Goal: Register for event/course

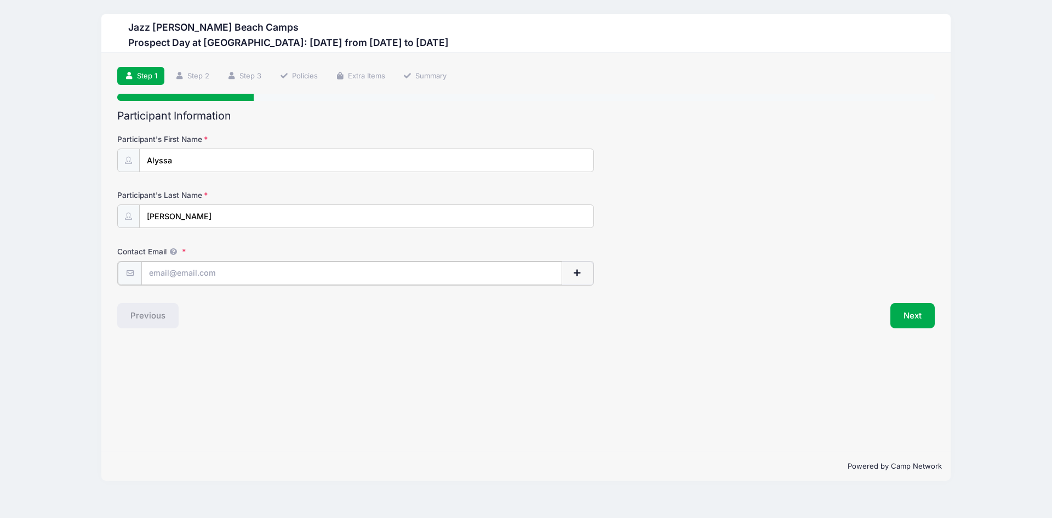
click at [154, 269] on input "Contact Email" at bounding box center [351, 273] width 421 height 24
type input "[EMAIL_ADDRESS][DOMAIN_NAME]"
click at [915, 316] on button "Next" at bounding box center [912, 314] width 44 height 25
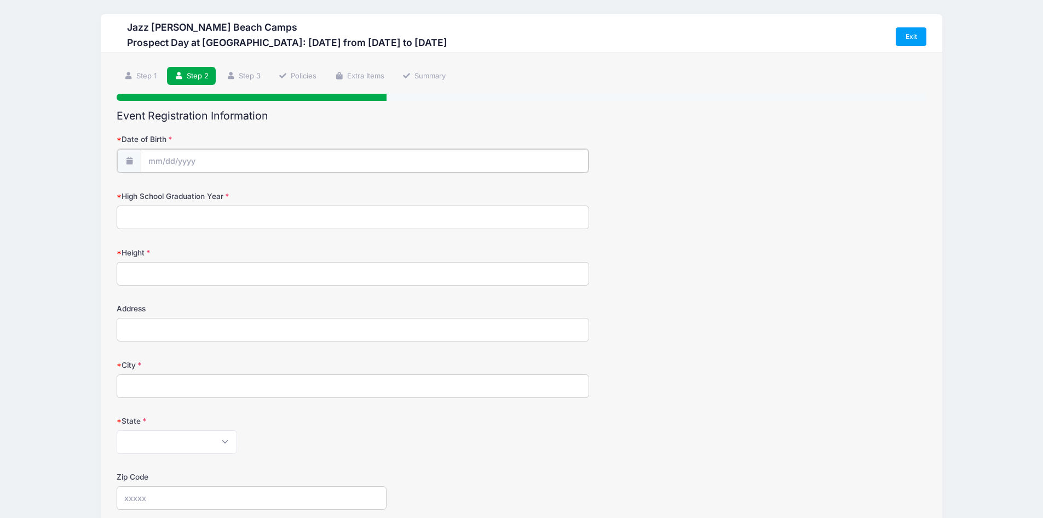
click at [148, 158] on input "Date of Birth" at bounding box center [365, 161] width 448 height 24
click at [214, 165] on input "Date of Birth" at bounding box center [365, 161] width 448 height 24
click at [87, 171] on div "Jazz Schmidt Beach Camps Prospect Day at Palm Beach Atlantic University: Septem…" at bounding box center [521, 407] width 1011 height 815
click at [160, 157] on input "Date of Birth" at bounding box center [365, 161] width 448 height 24
click at [199, 188] on select "January February March April May June July August September October November De…" at bounding box center [198, 190] width 49 height 14
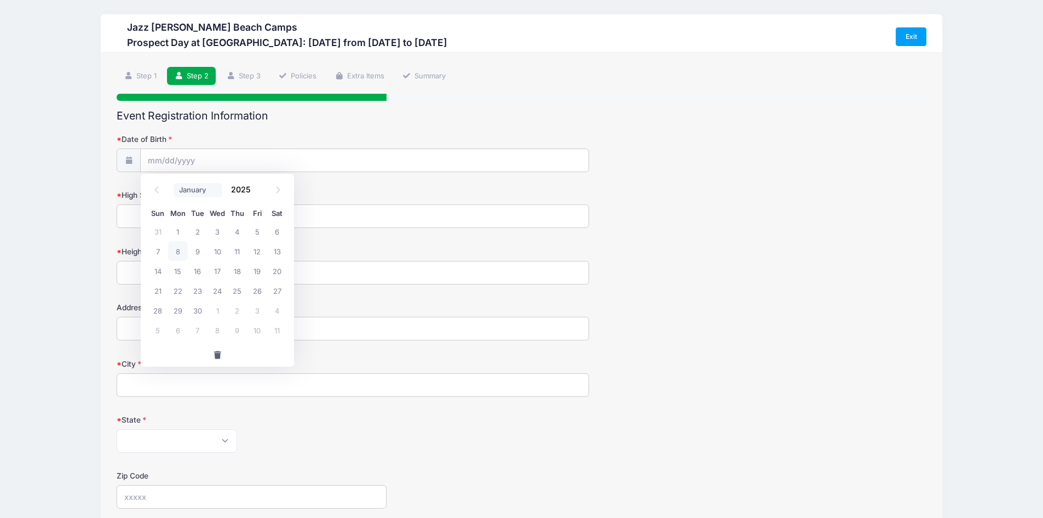
select select "6"
click at [174, 183] on select "January February March April May June July August September October November De…" at bounding box center [198, 190] width 49 height 14
click at [242, 190] on input "2025" at bounding box center [244, 189] width 36 height 16
click at [257, 196] on span at bounding box center [258, 194] width 8 height 8
click at [256, 194] on span at bounding box center [258, 194] width 8 height 8
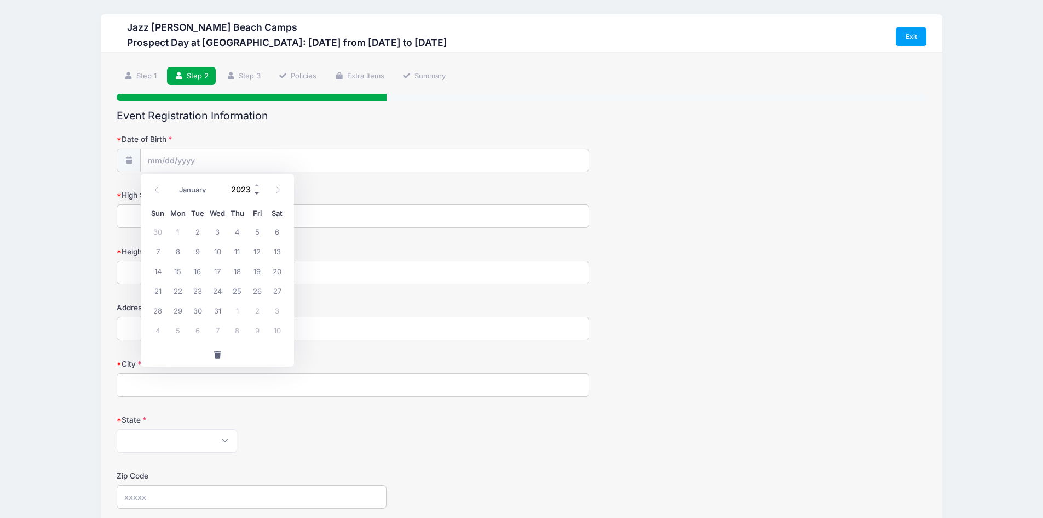
click at [256, 194] on span at bounding box center [258, 194] width 8 height 8
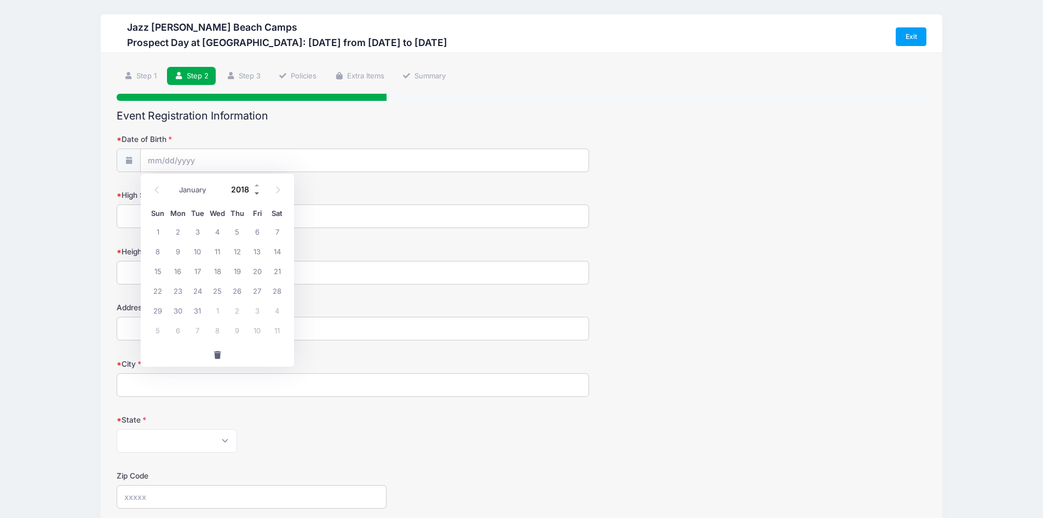
click at [256, 194] on span at bounding box center [258, 194] width 8 height 8
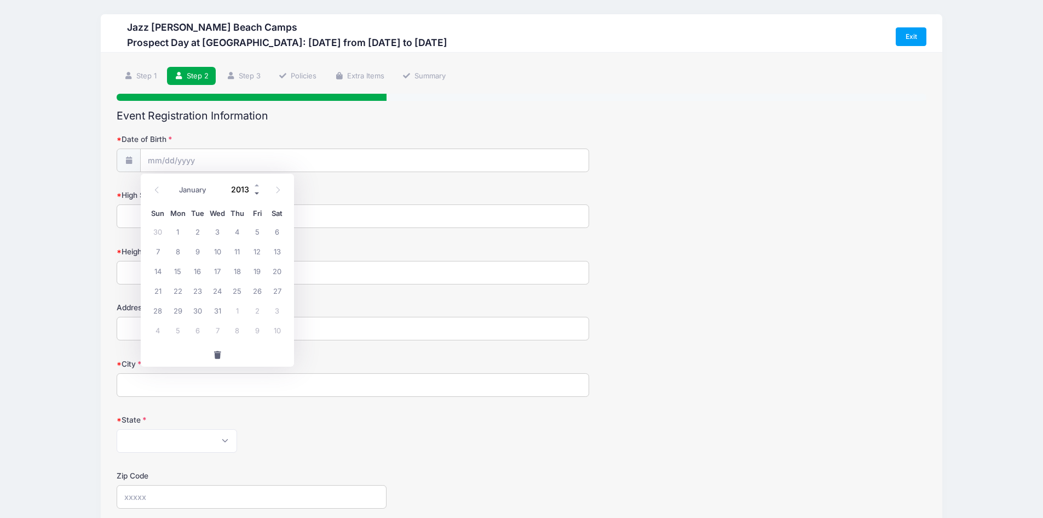
click at [256, 194] on span at bounding box center [258, 194] width 8 height 8
type input "2009"
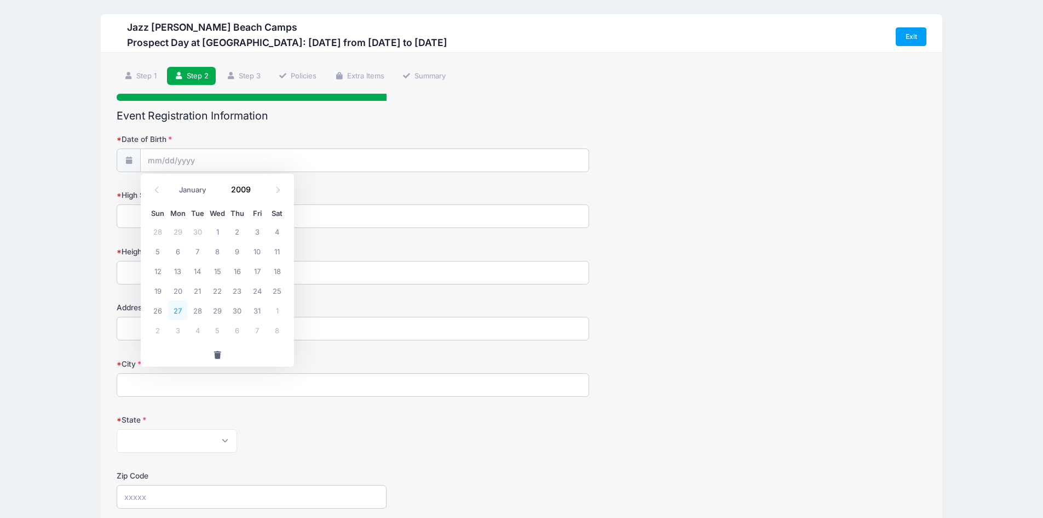
click at [178, 308] on span "27" at bounding box center [178, 310] width 20 height 20
click at [154, 164] on input "07/27/2009" at bounding box center [365, 161] width 448 height 24
click at [163, 311] on span "26" at bounding box center [158, 310] width 20 height 20
type input "07/26/2009"
click at [153, 218] on input "High School Graduation Year" at bounding box center [353, 216] width 473 height 24
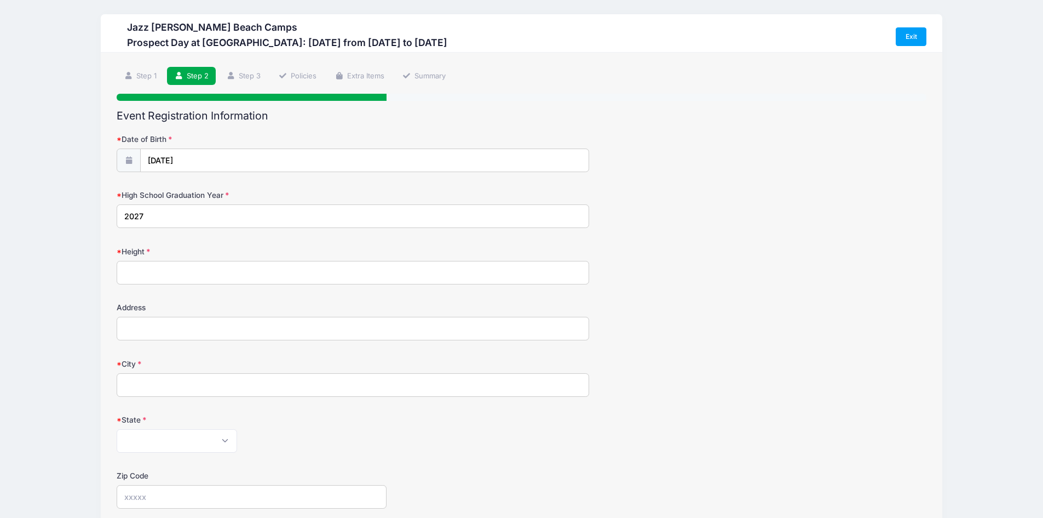
type input "2027"
click at [184, 272] on input "Height" at bounding box center [353, 273] width 473 height 24
type input "5.8'"
type input "1410 james ave"
type input "merritt island"
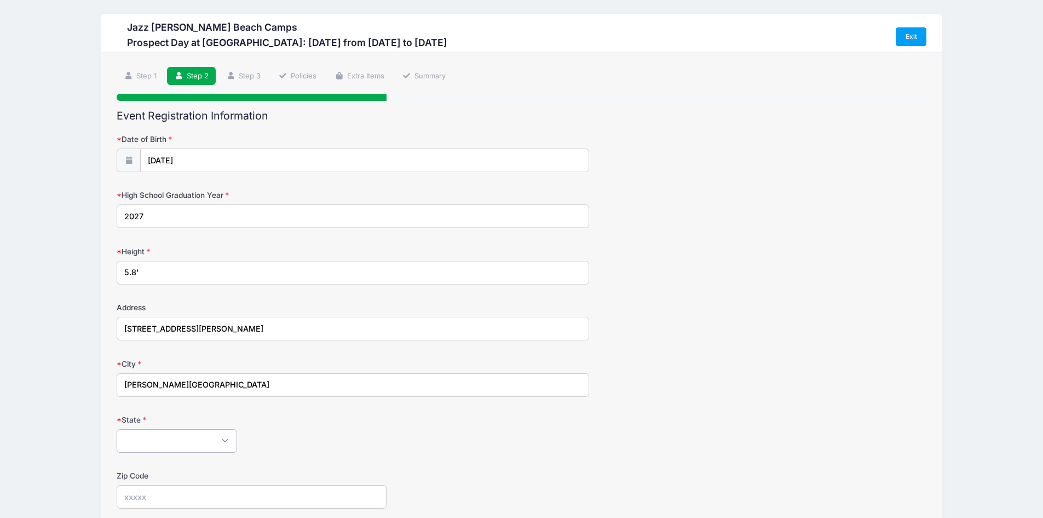
select select "FL"
type input "32952"
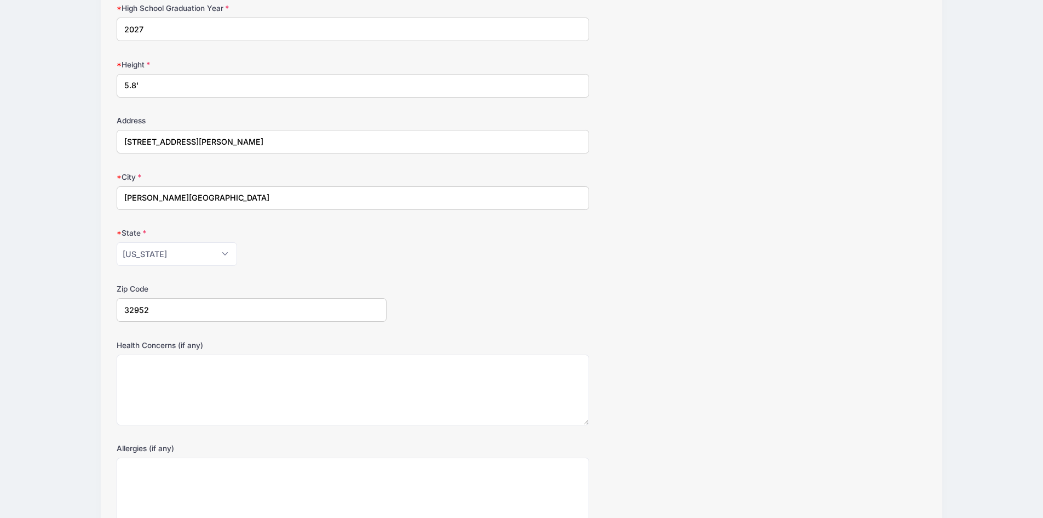
scroll to position [219, 0]
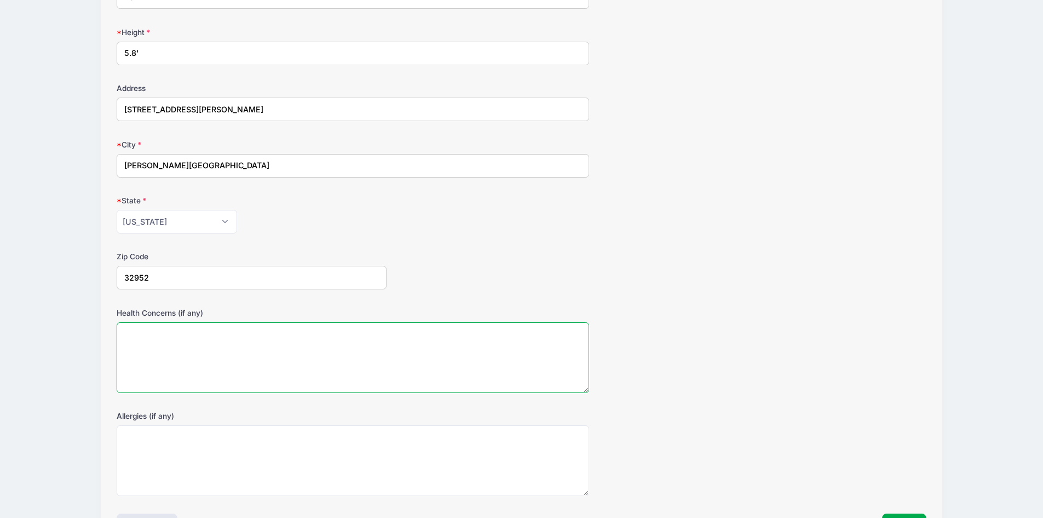
click at [153, 346] on textarea "Health Concerns (if any)" at bounding box center [353, 357] width 473 height 71
type textarea "none"
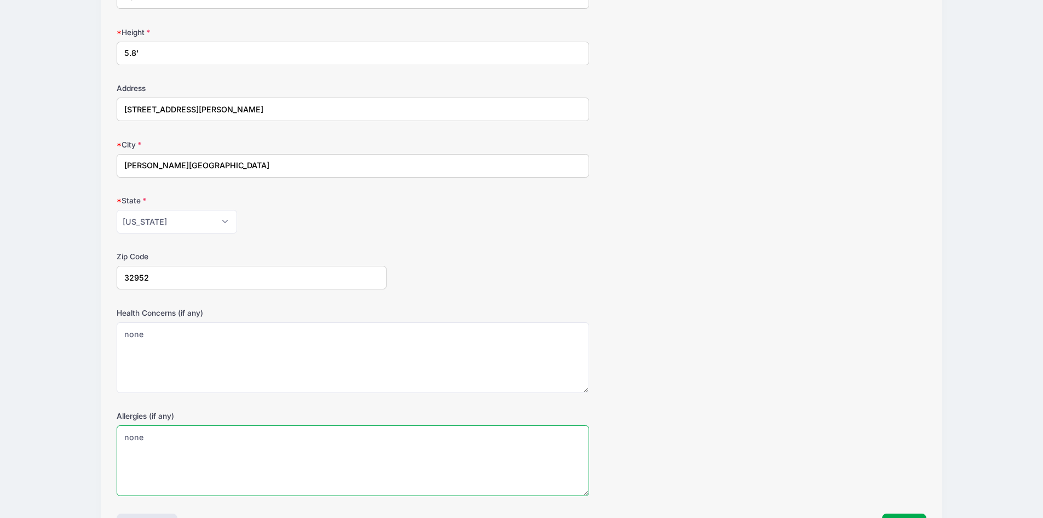
type textarea "none"
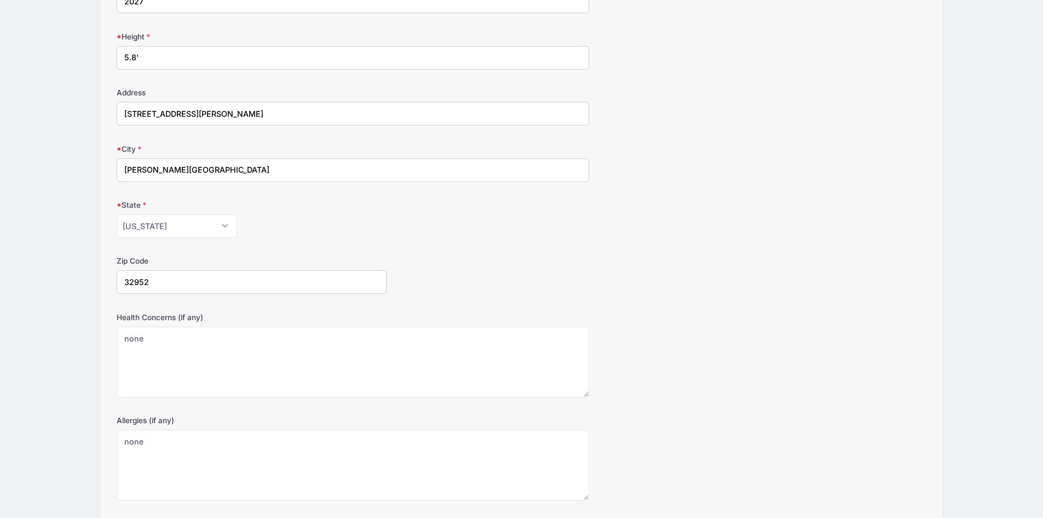
scroll to position [297, 0]
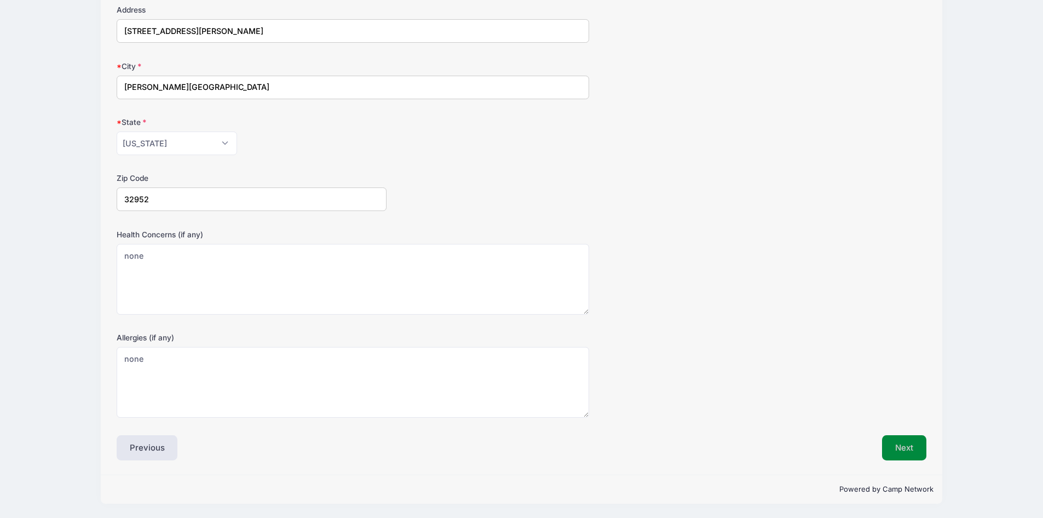
click at [903, 445] on button "Next" at bounding box center [904, 447] width 44 height 25
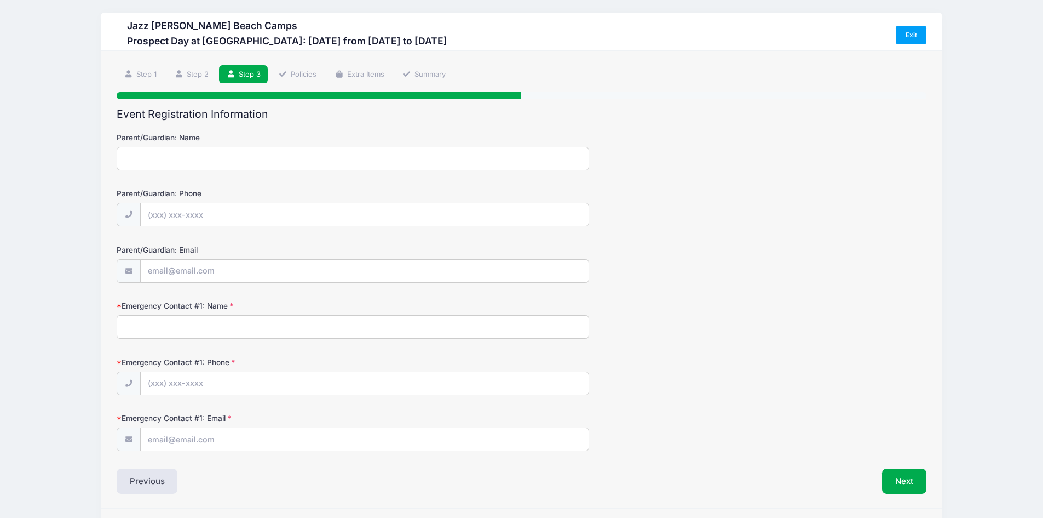
scroll to position [0, 0]
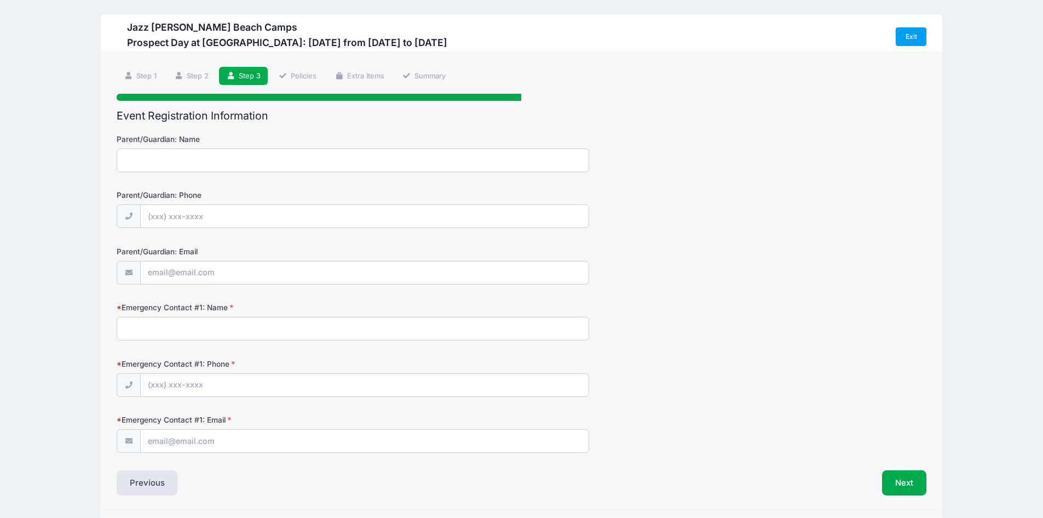
click at [215, 163] on input "Parent/Guardian: Name" at bounding box center [353, 160] width 473 height 24
click at [146, 154] on input "Parent/Guardian: Name" at bounding box center [353, 160] width 473 height 24
type input "yevgenya passmore"
type input "(321) 216-7408"
type input "ysilantyeva@gmail.com"
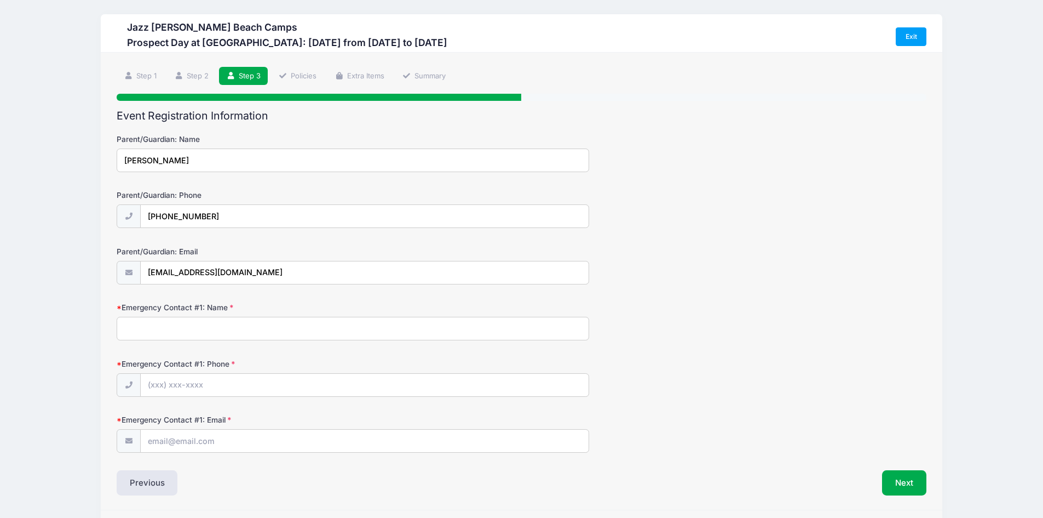
click at [211, 330] on input "Emergency Contact #1: Name" at bounding box center [353, 329] width 473 height 24
type input "chad passmore"
type input "(321) 543-6426"
type input "y"
type input "whiteelephantfl@msn.com"
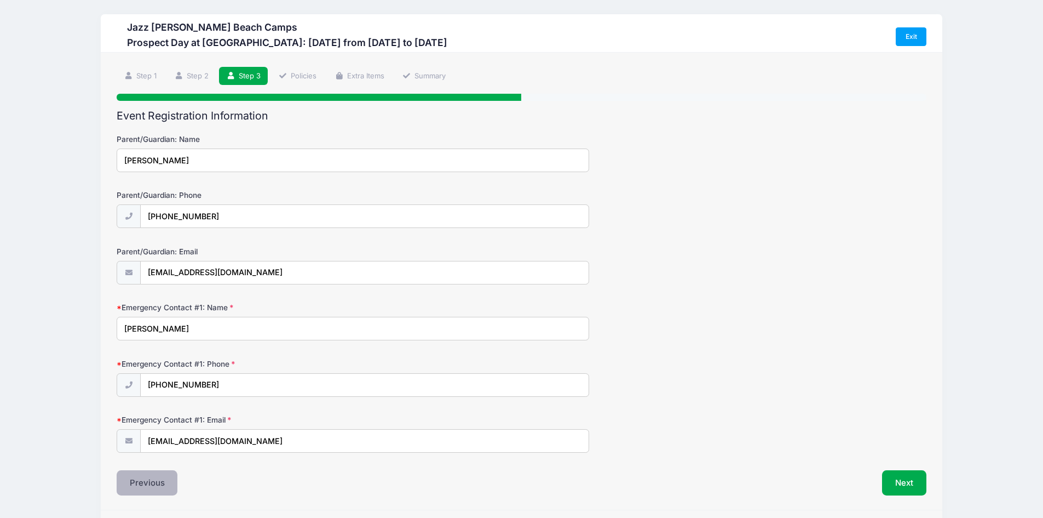
click at [134, 484] on button "Previous" at bounding box center [147, 482] width 61 height 25
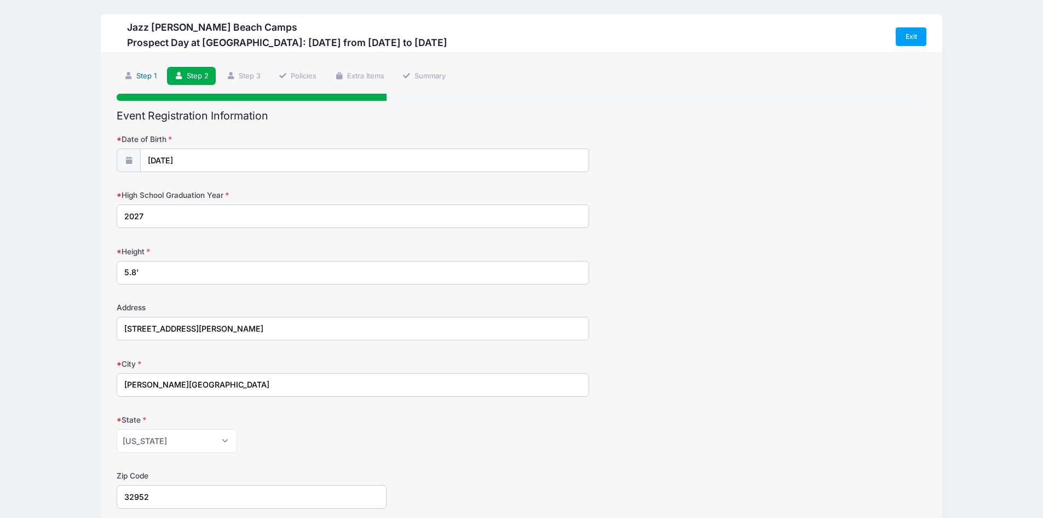
click at [150, 73] on link "Step 1" at bounding box center [140, 76] width 47 height 18
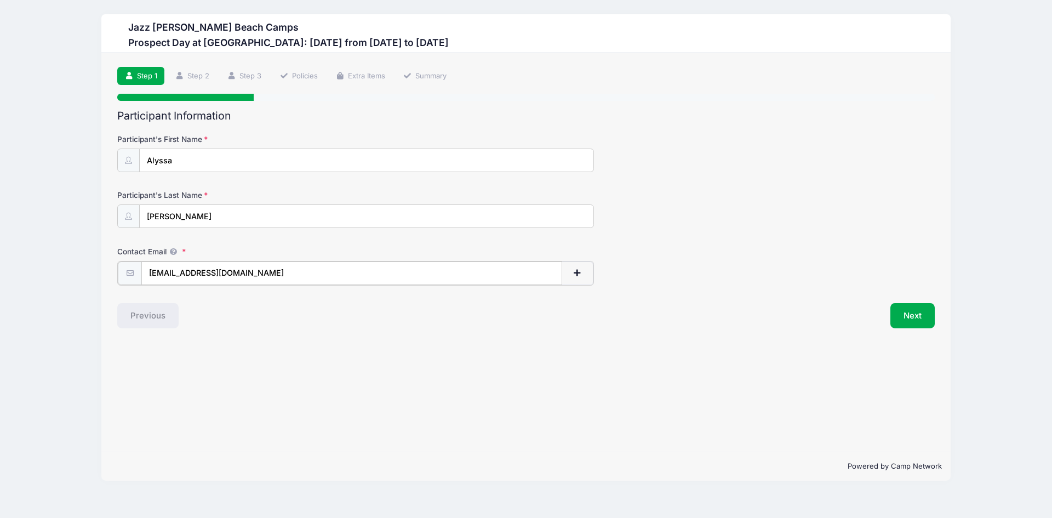
click at [260, 276] on input "ysilantyeva@gmail.com" at bounding box center [351, 273] width 421 height 24
type input "[EMAIL_ADDRESS][DOMAIN_NAME]"
click at [907, 323] on button "Next" at bounding box center [912, 314] width 44 height 25
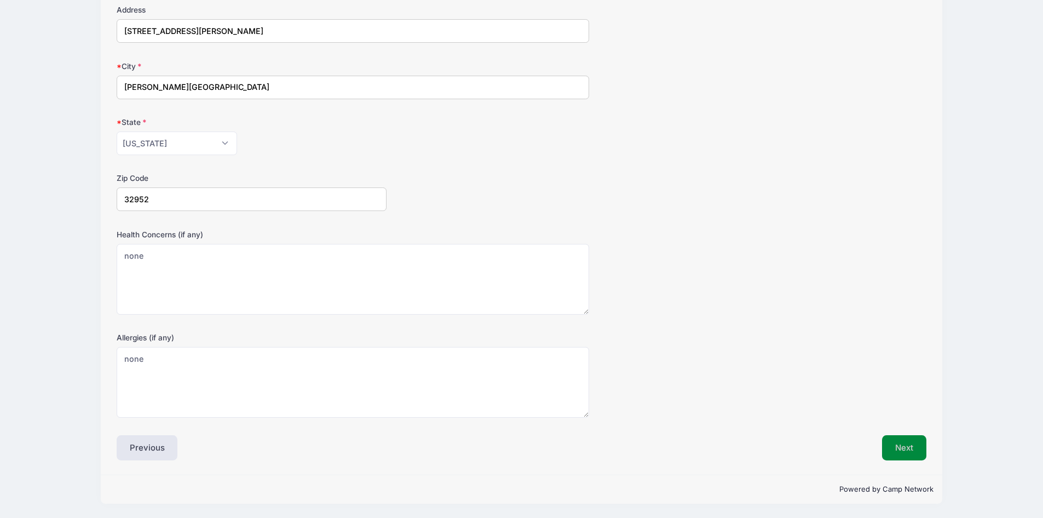
click at [900, 444] on button "Next" at bounding box center [904, 447] width 44 height 25
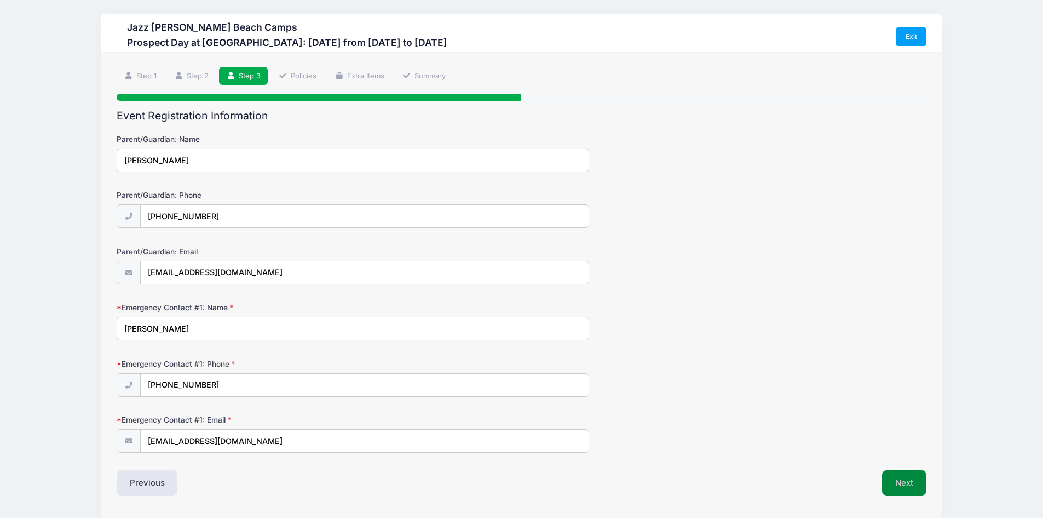
click at [904, 485] on button "Next" at bounding box center [904, 482] width 44 height 25
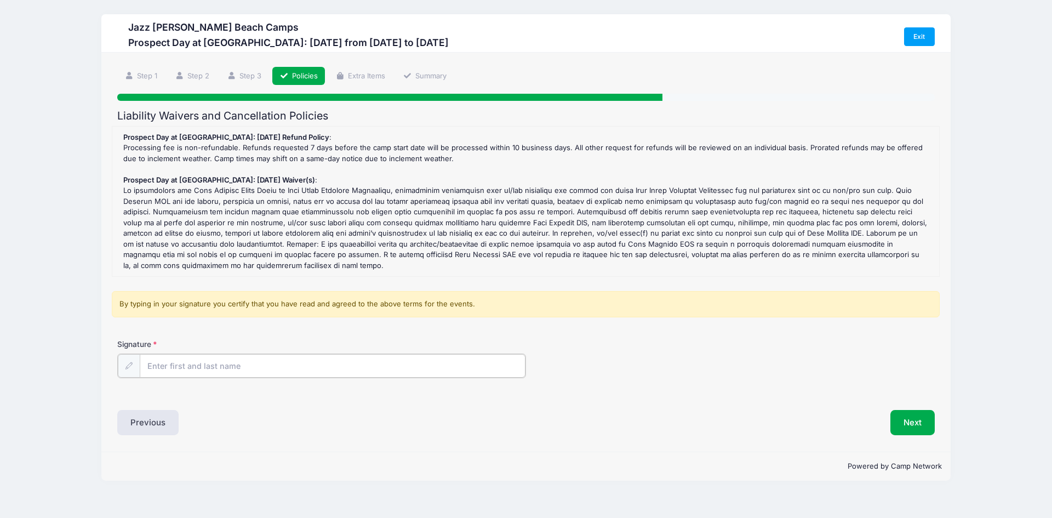
click at [188, 366] on input "Signature" at bounding box center [333, 366] width 386 height 24
type input "yevgenya a passmore"
click at [910, 418] on button "Next" at bounding box center [912, 421] width 44 height 25
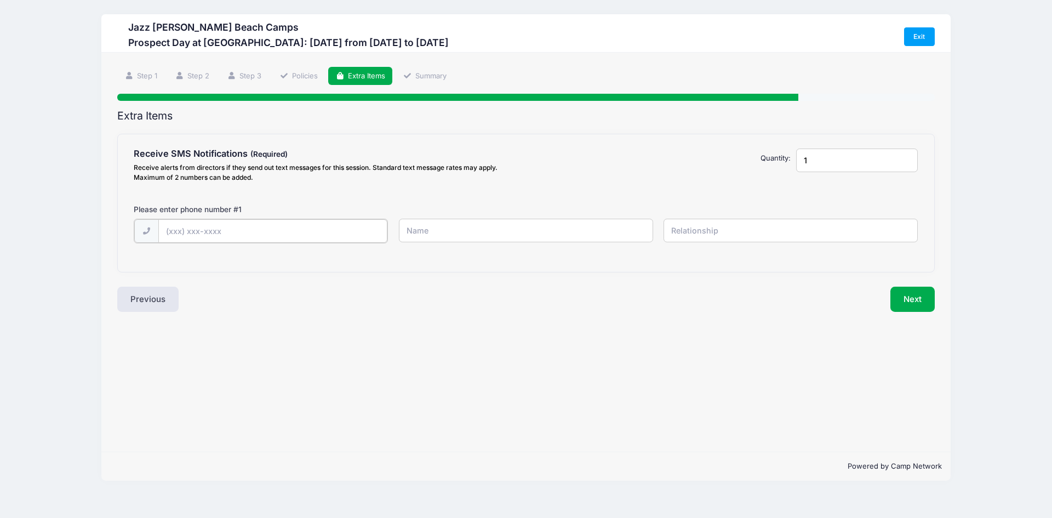
click at [165, 232] on input "text" at bounding box center [273, 231] width 230 height 24
type input "(321) 216-7408"
type input "Yevgenya Passmroe"
type input "Mom"
click at [917, 302] on button "Next" at bounding box center [912, 297] width 44 height 25
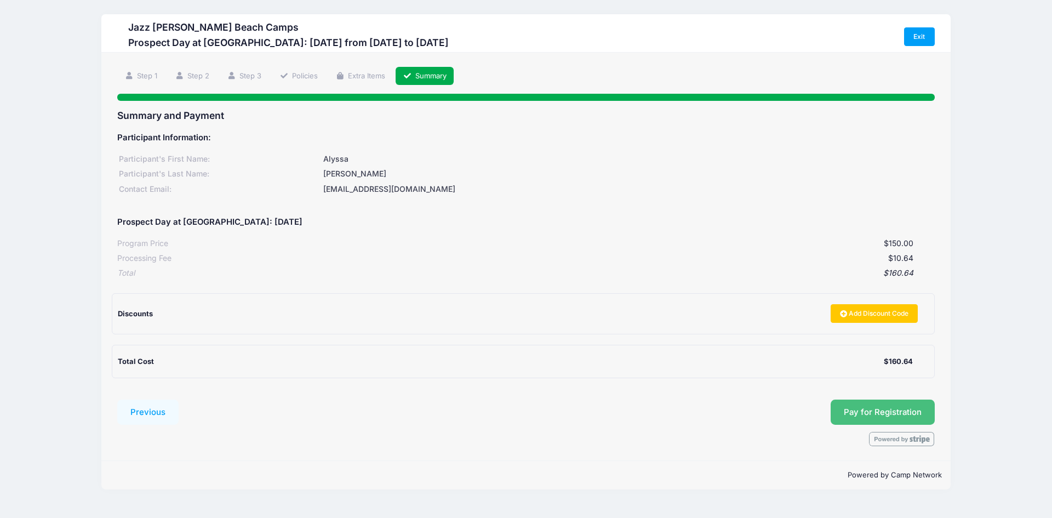
click at [863, 415] on button "Pay for Registration" at bounding box center [882, 411] width 104 height 25
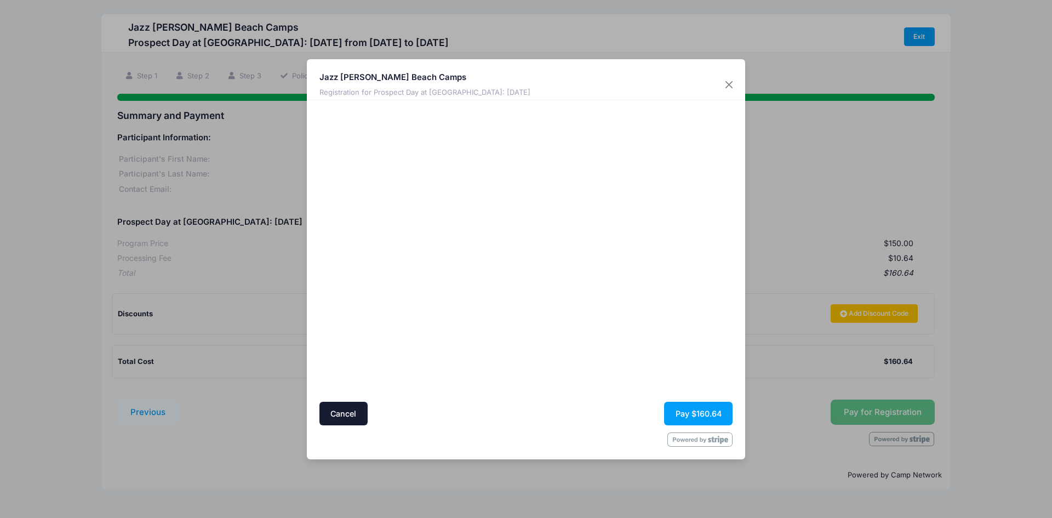
drag, startPoint x: 562, startPoint y: 312, endPoint x: 567, endPoint y: 317, distance: 7.0
click at [563, 312] on div at bounding box center [632, 251] width 202 height 290
click at [682, 416] on button "Pay $160.64" at bounding box center [698, 414] width 68 height 24
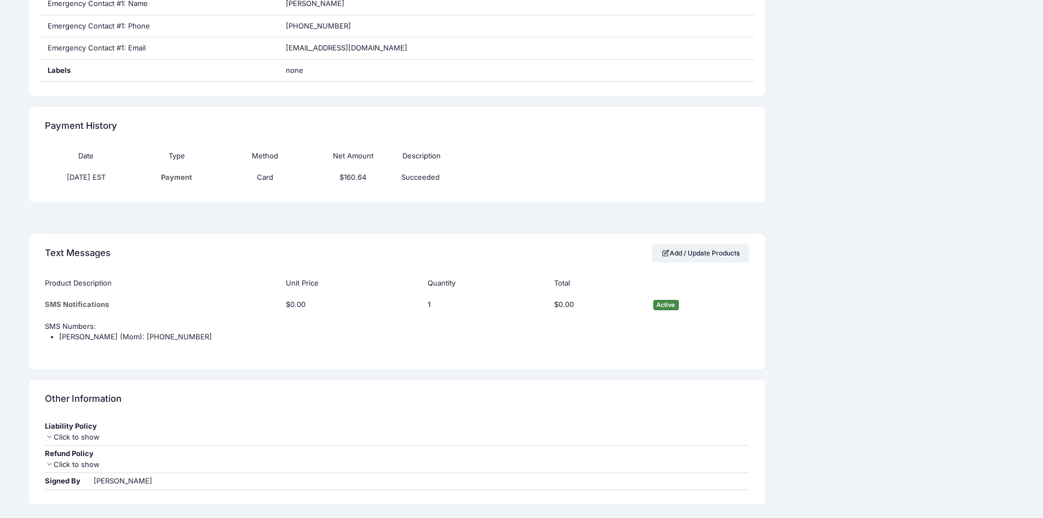
scroll to position [316, 0]
